Goal: Task Accomplishment & Management: Use online tool/utility

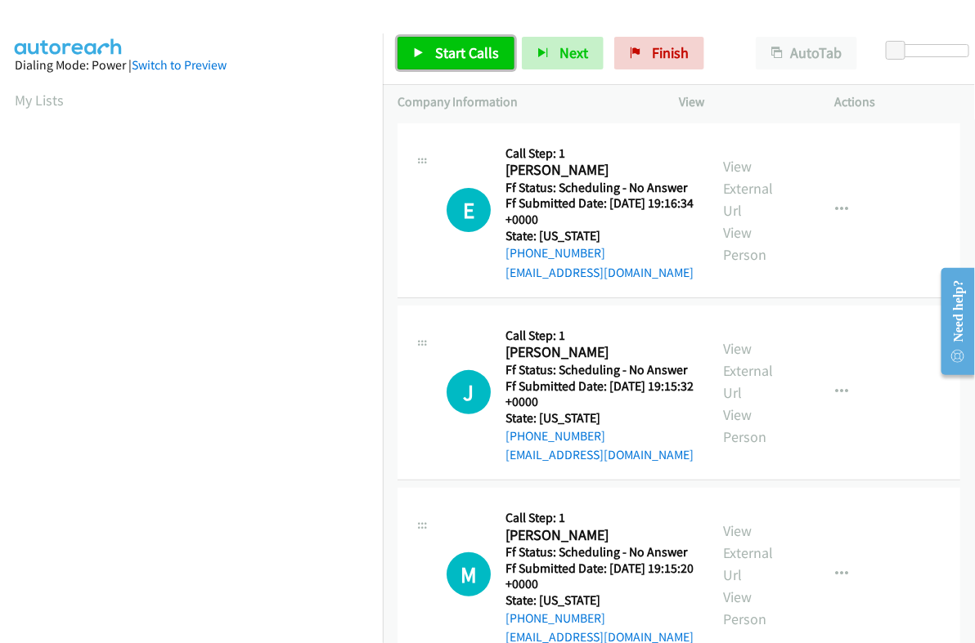
click at [475, 58] on span "Start Calls" at bounding box center [467, 52] width 64 height 19
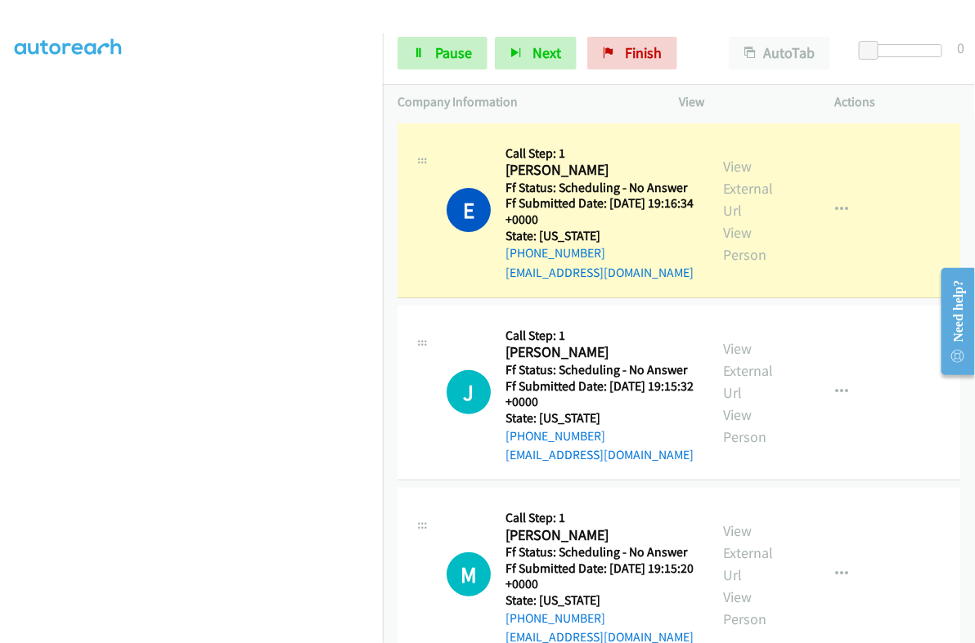
scroll to position [277, 0]
click at [446, 67] on link "Pause" at bounding box center [442, 53] width 90 height 33
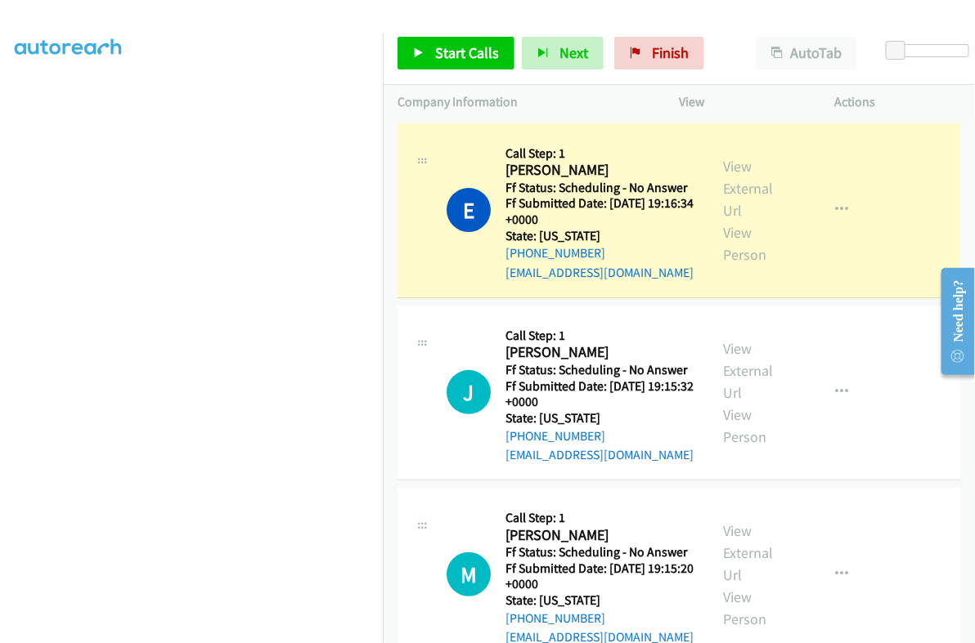
click at [540, 181] on h5 "Ff Status: Scheduling - No Answer" at bounding box center [599, 188] width 188 height 16
click at [528, 163] on h2 "Elizabeth Delgatto" at bounding box center [595, 170] width 181 height 19
copy h2 "Elizabeth"
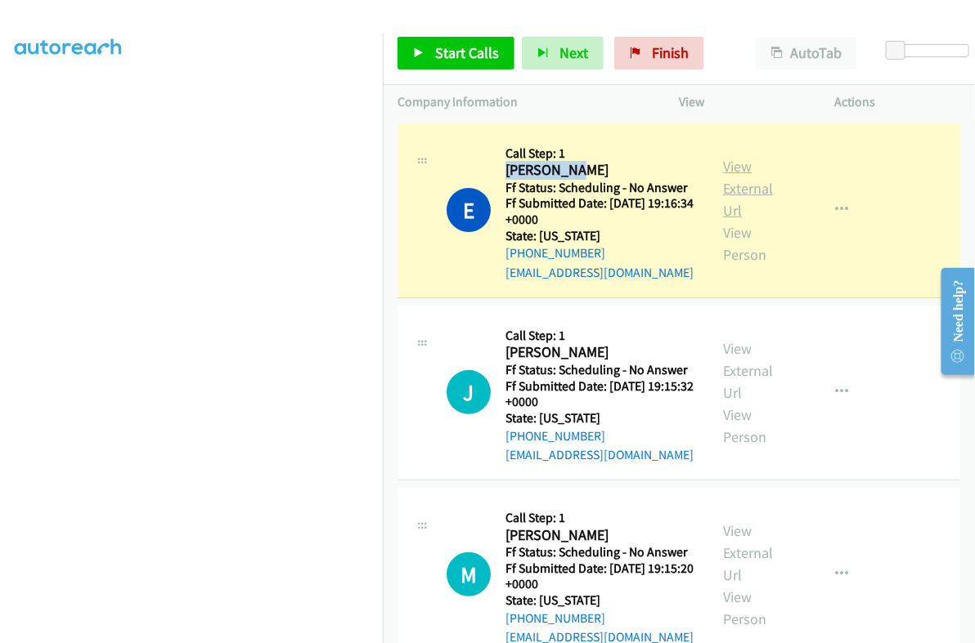
click at [738, 187] on link "View External Url" at bounding box center [748, 188] width 50 height 63
